Goal: Check status

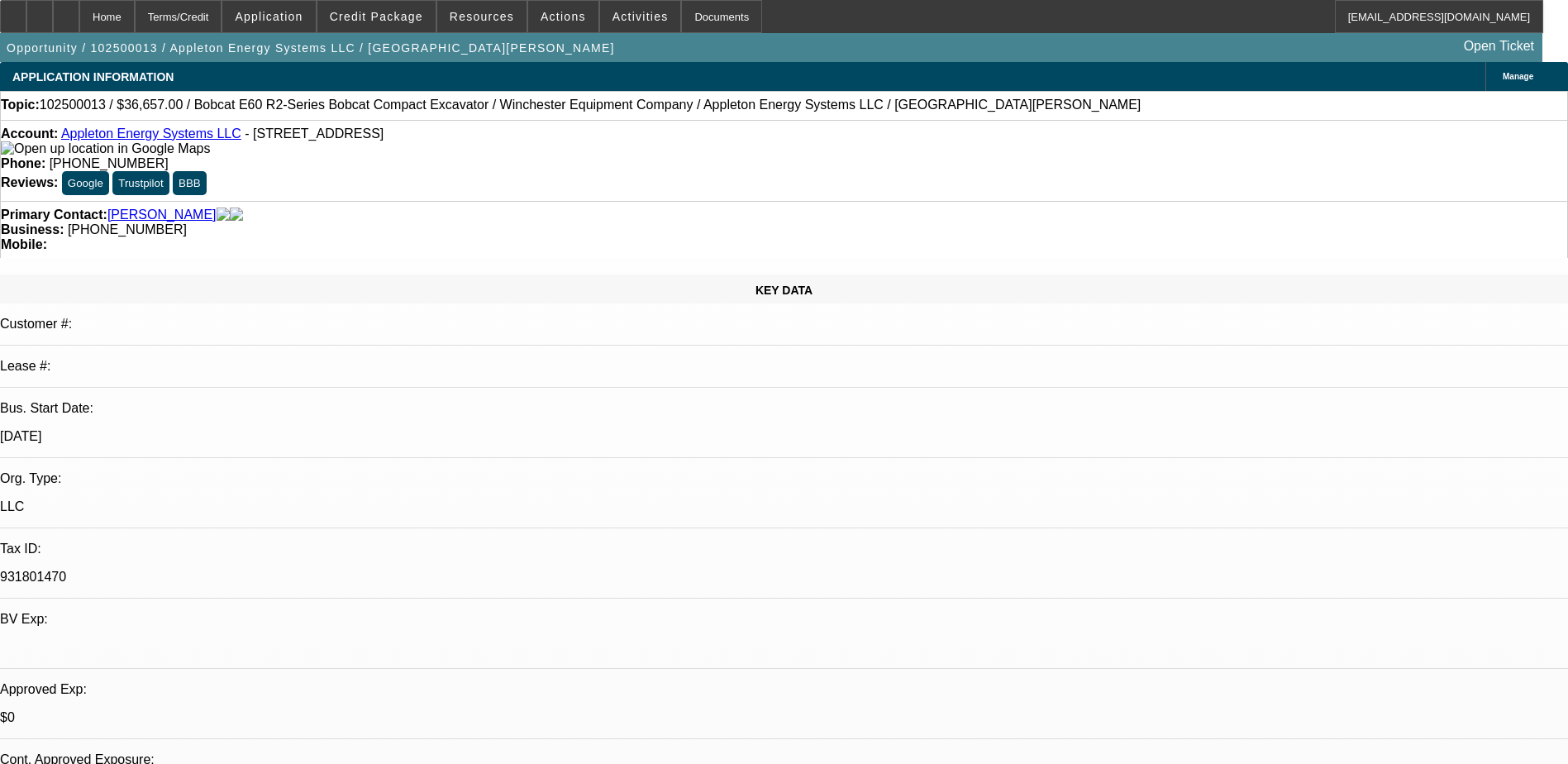
select select "0"
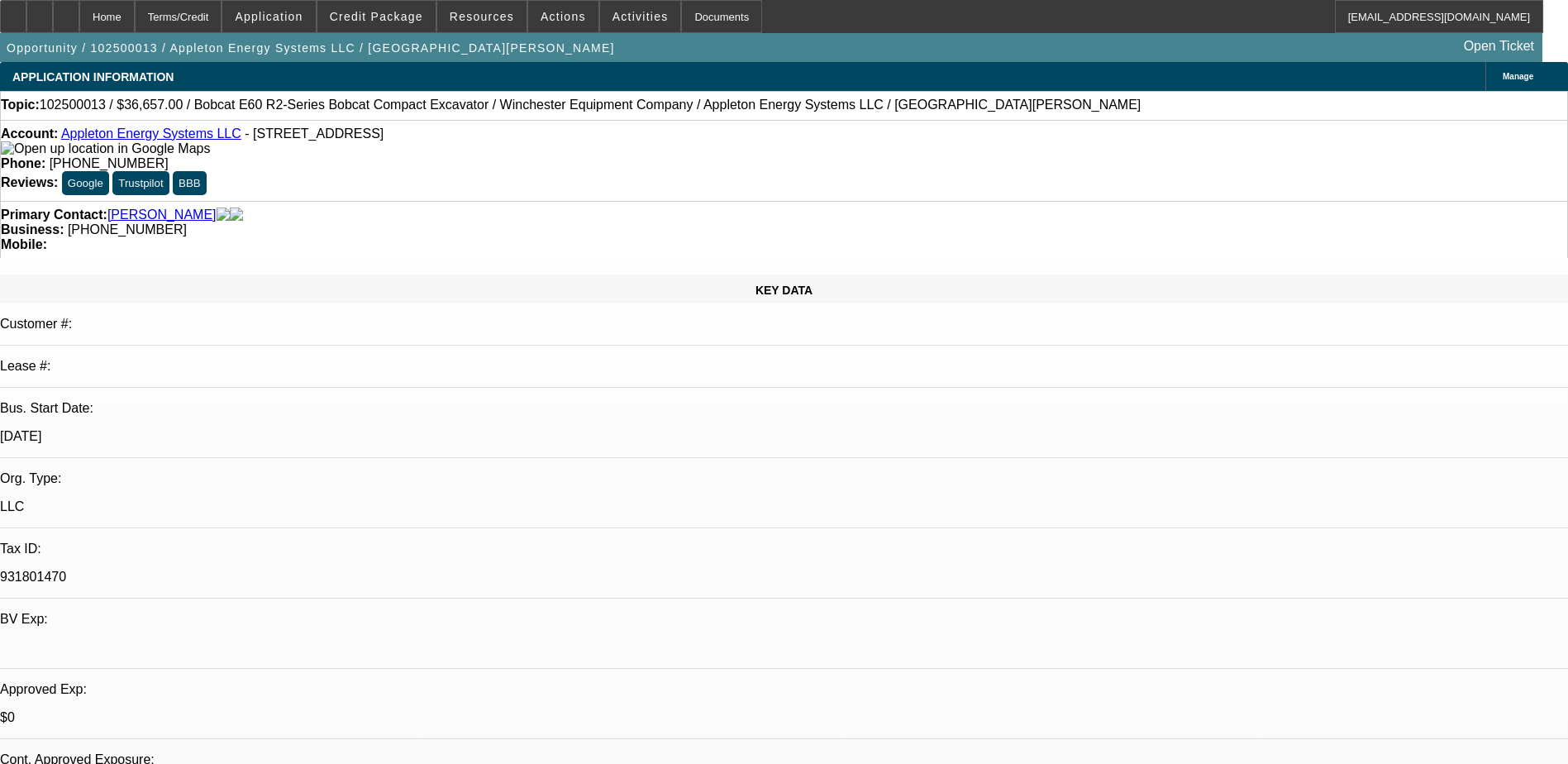
select select "0"
select select "1"
select select "2"
select select "5"
select select "1"
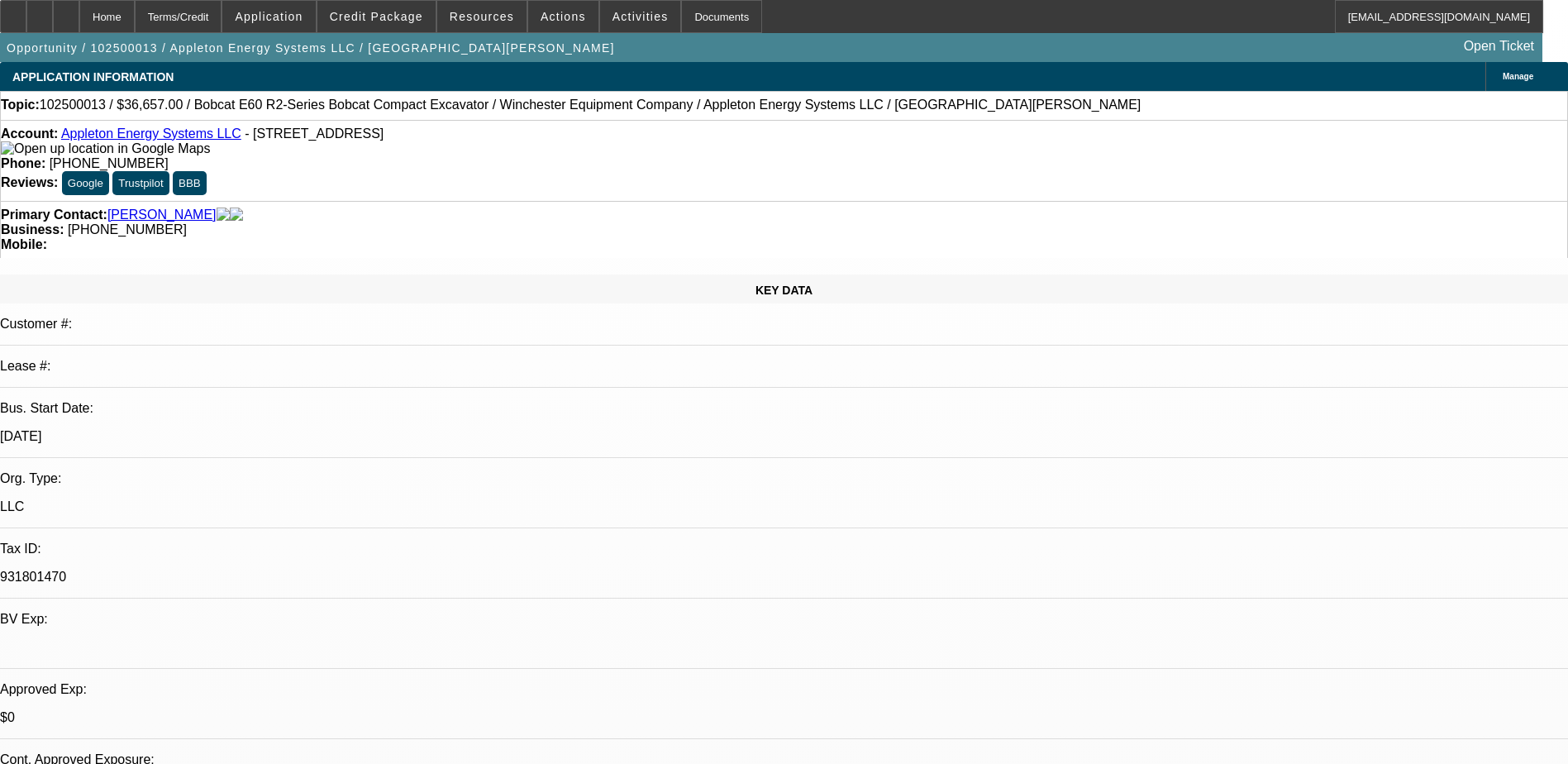
select select "2"
select select "5"
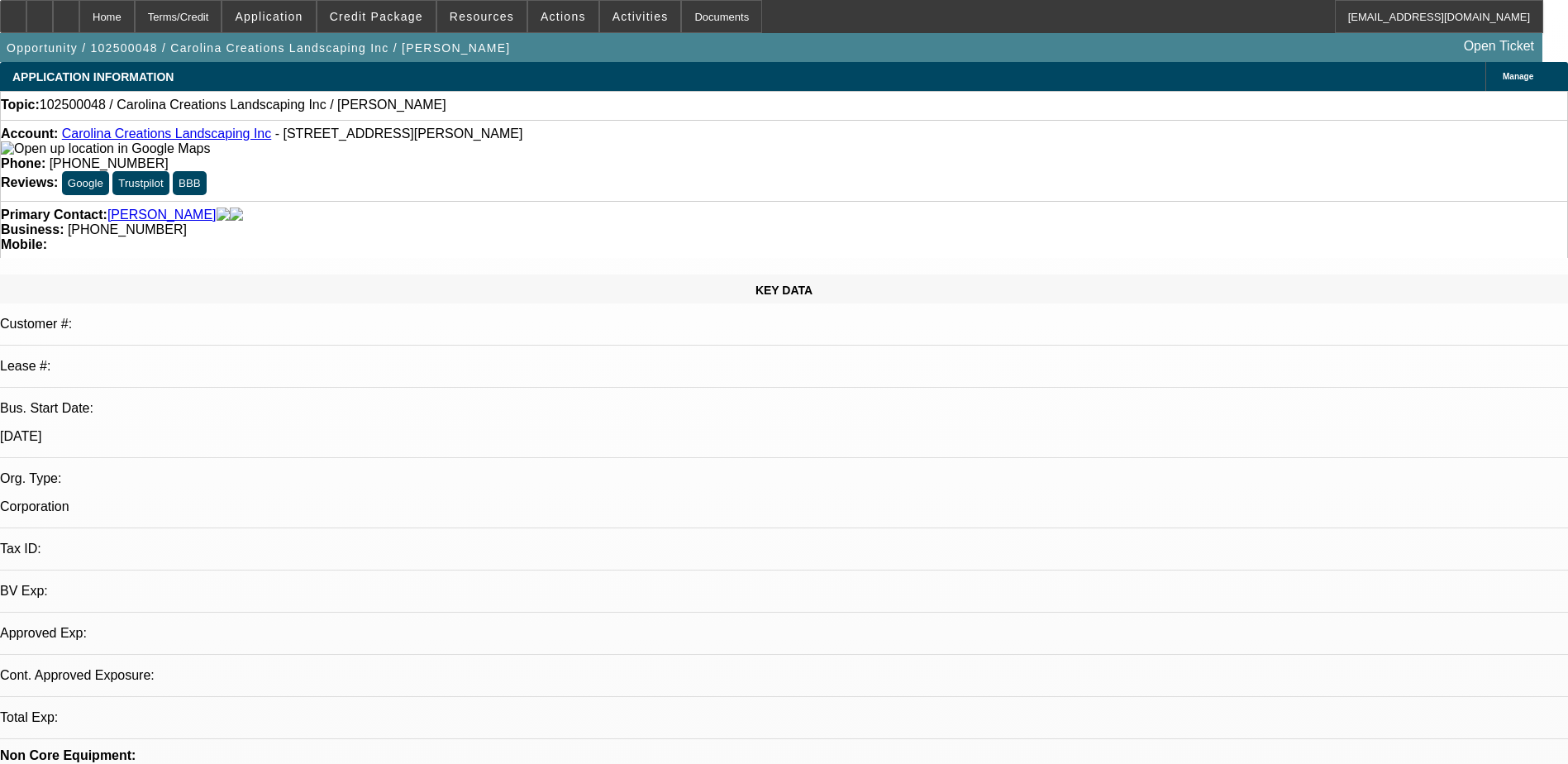
select select "0"
select select "2"
select select "0.1"
select select "4"
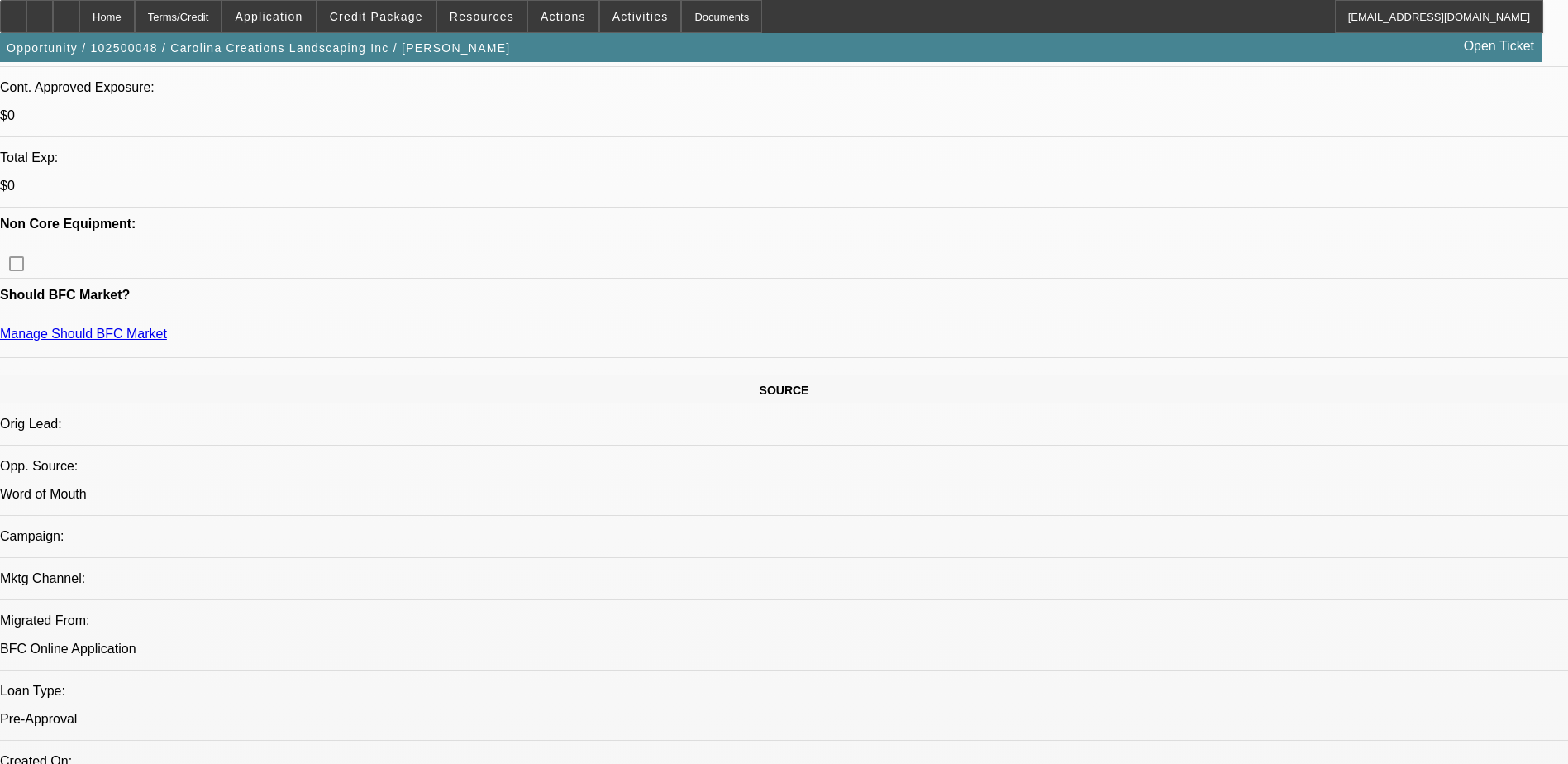
scroll to position [496, 0]
